Goal: Transaction & Acquisition: Purchase product/service

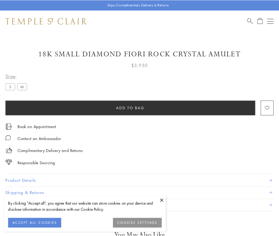
scroll to position [2, 0]
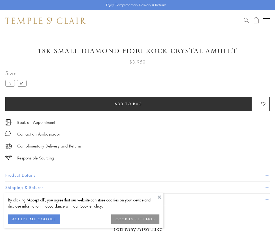
click at [128, 104] on span "Add to bag" at bounding box center [128, 104] width 28 height 6
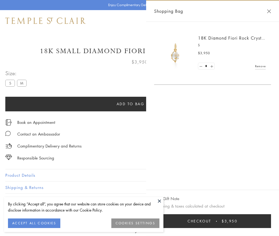
click at [212, 221] on button "Checkout $3,950" at bounding box center [212, 221] width 117 height 14
